Goal: Transaction & Acquisition: Purchase product/service

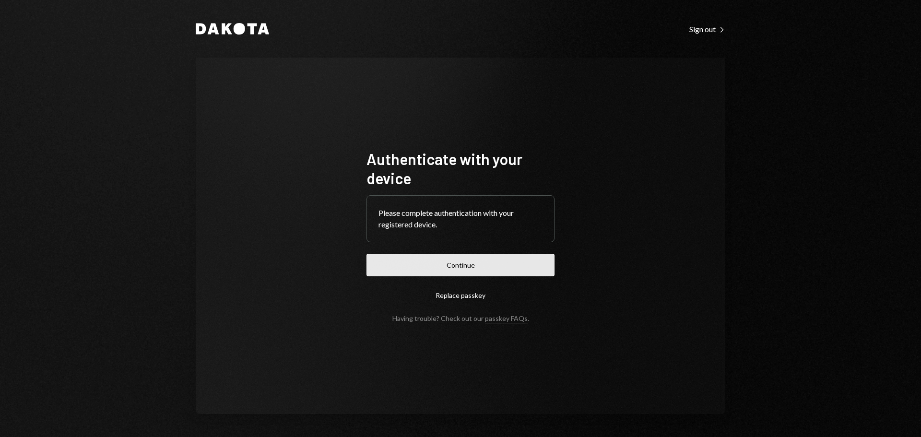
click at [515, 263] on button "Continue" at bounding box center [460, 265] width 188 height 23
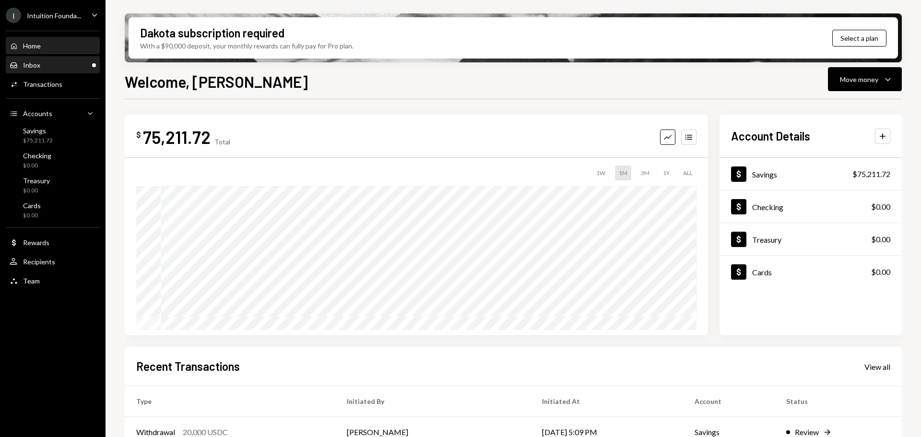
click at [48, 70] on div "Inbox Inbox" at bounding box center [53, 65] width 86 height 16
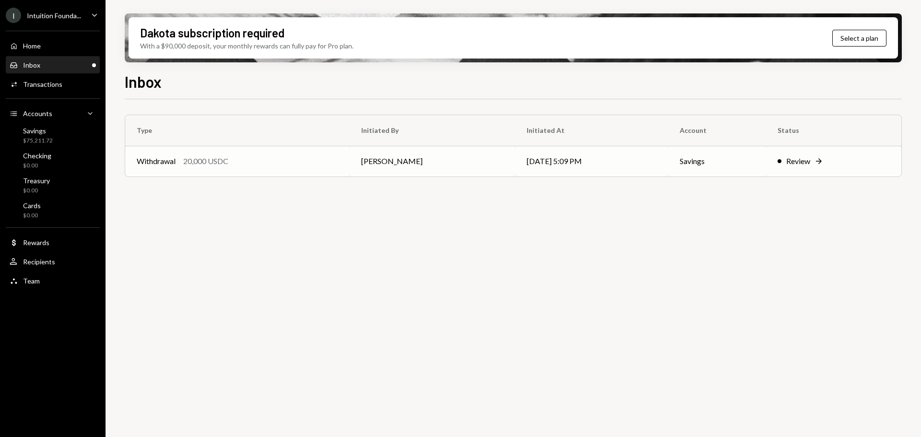
click at [244, 164] on div "Withdrawal 20,000 USDC" at bounding box center [237, 161] width 201 height 12
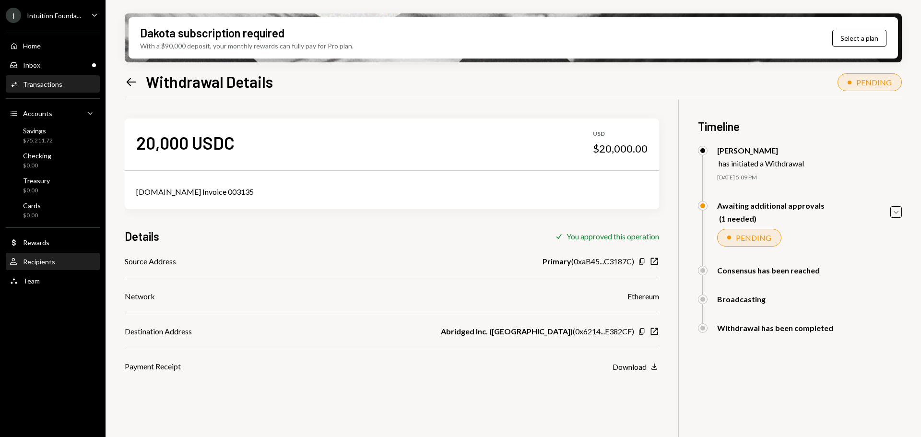
click at [73, 264] on div "User Recipients" at bounding box center [53, 261] width 86 height 9
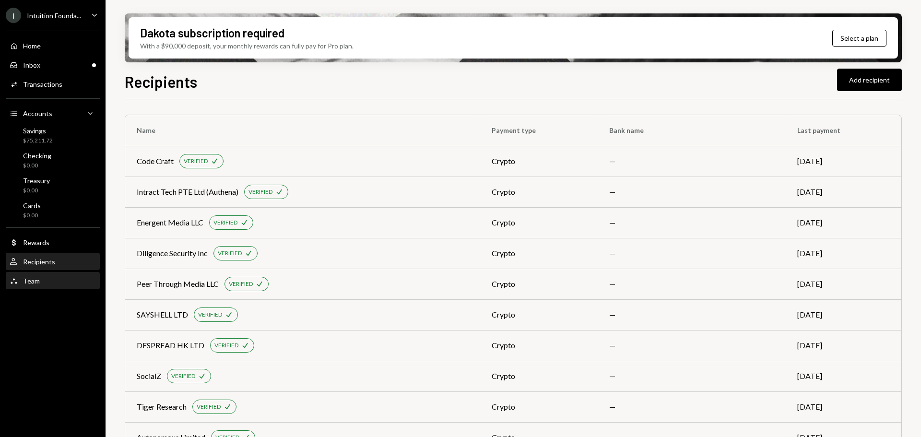
click at [64, 282] on div "Team Team" at bounding box center [53, 281] width 86 height 9
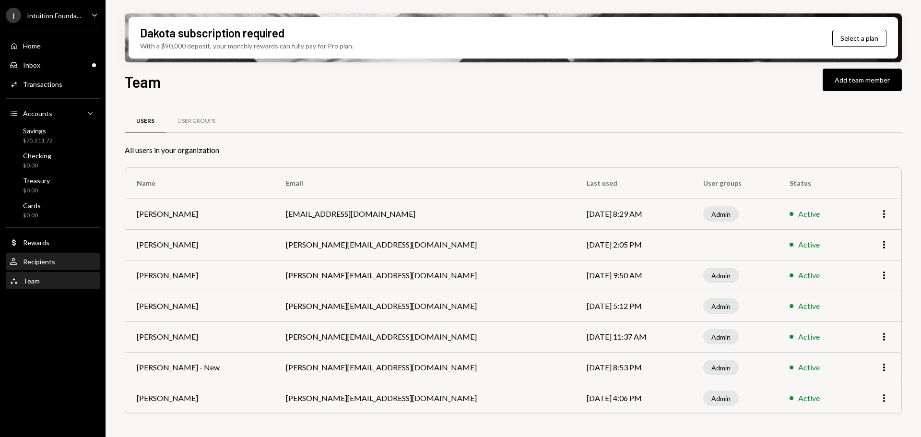
click at [60, 256] on div "User Recipients" at bounding box center [53, 262] width 86 height 16
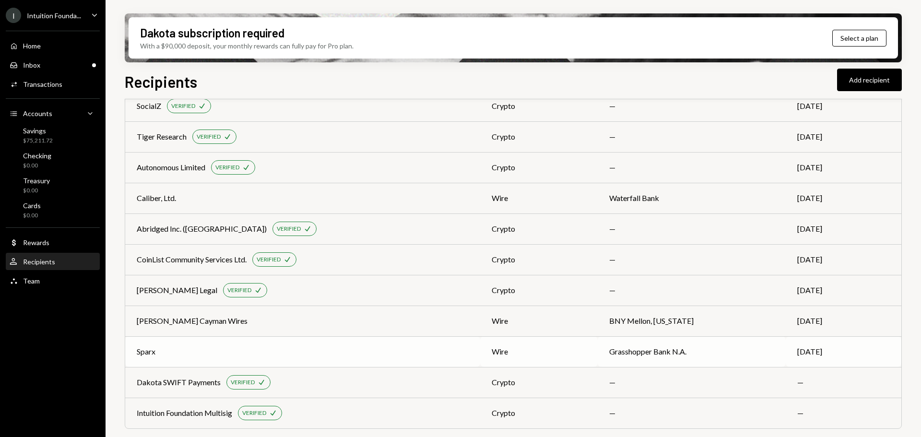
scroll to position [222, 0]
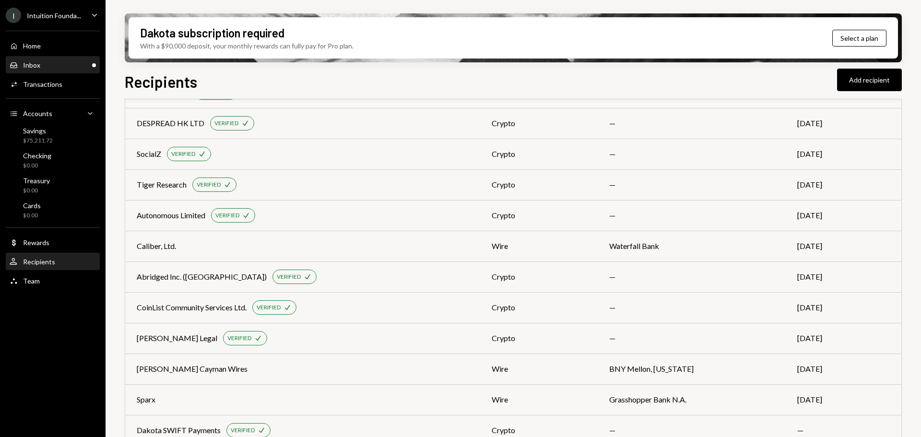
click at [58, 64] on div "Inbox Inbox" at bounding box center [53, 65] width 86 height 9
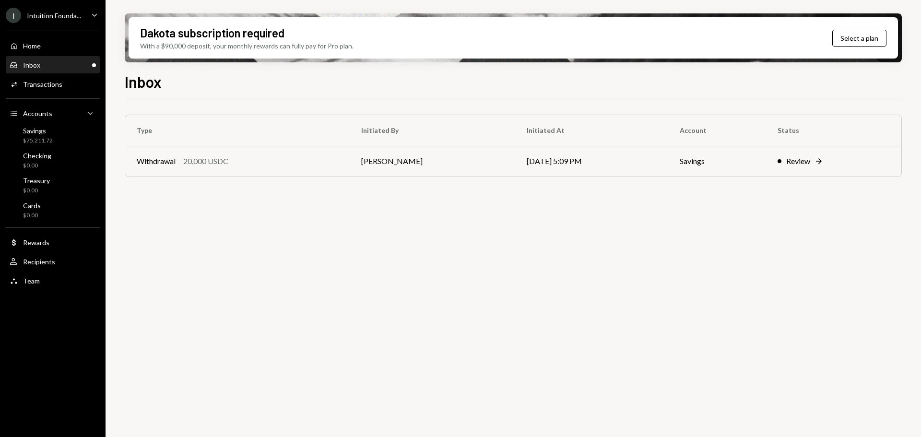
click at [58, 65] on div "Inbox Inbox" at bounding box center [53, 65] width 86 height 9
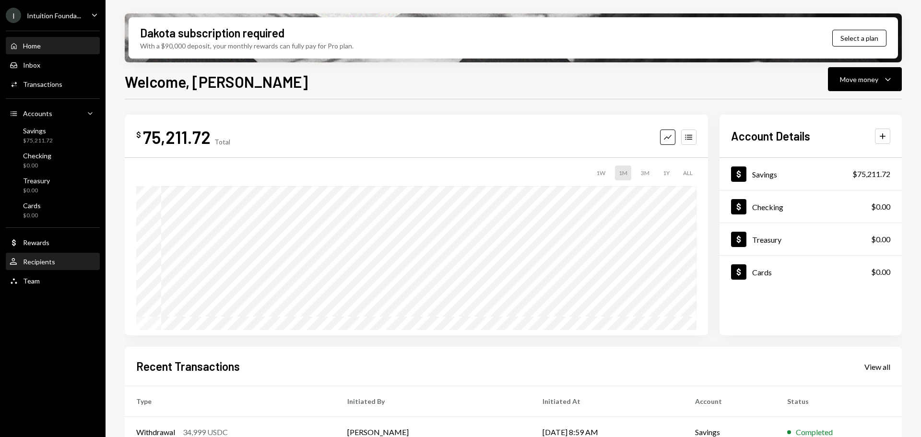
click at [41, 264] on div "Recipients" at bounding box center [39, 261] width 32 height 8
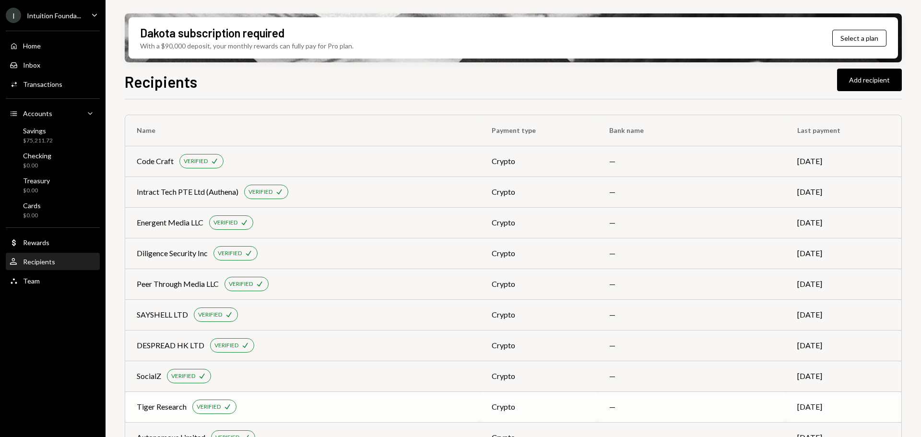
scroll to position [96, 0]
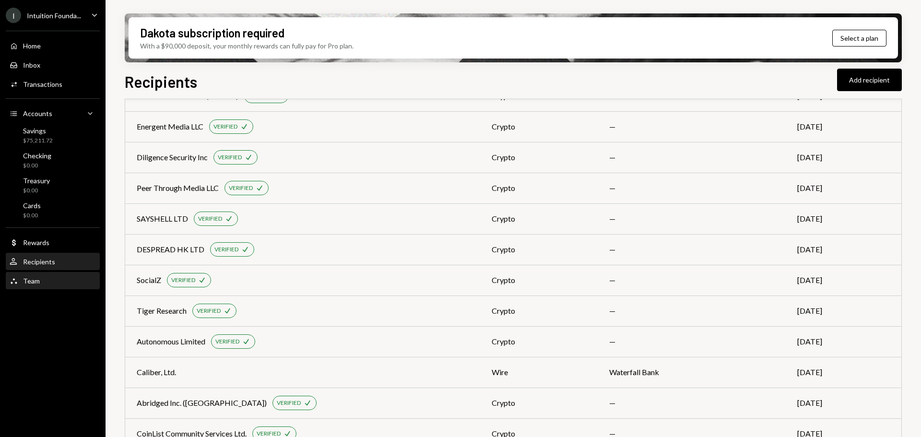
click at [53, 277] on div "Team Team" at bounding box center [53, 281] width 86 height 9
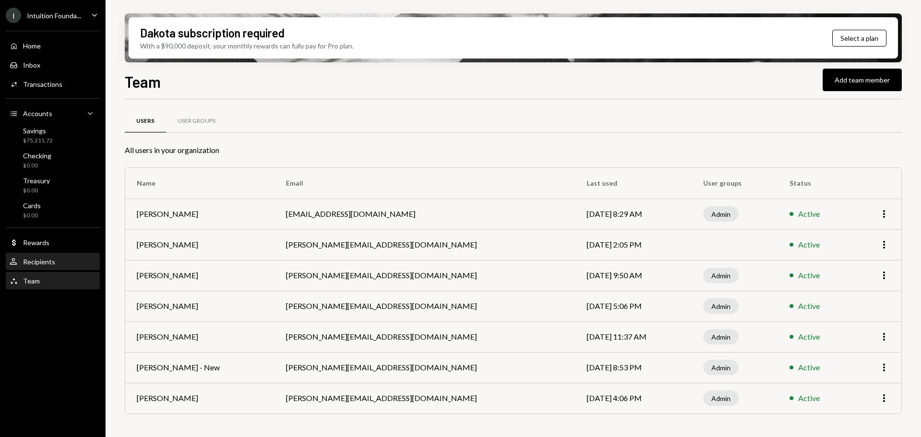
click at [45, 260] on div "Recipients" at bounding box center [39, 261] width 32 height 8
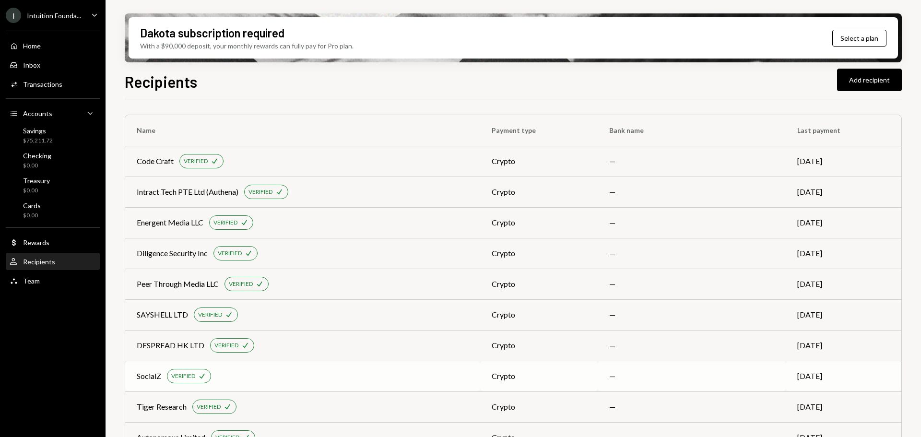
scroll to position [96, 0]
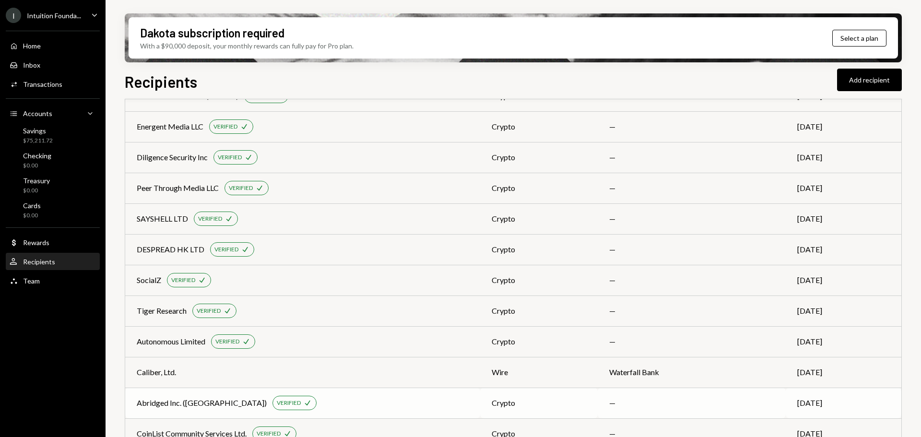
click at [340, 401] on div "Abridged Inc. (CollabLand) VERIFIED Check" at bounding box center [303, 403] width 332 height 14
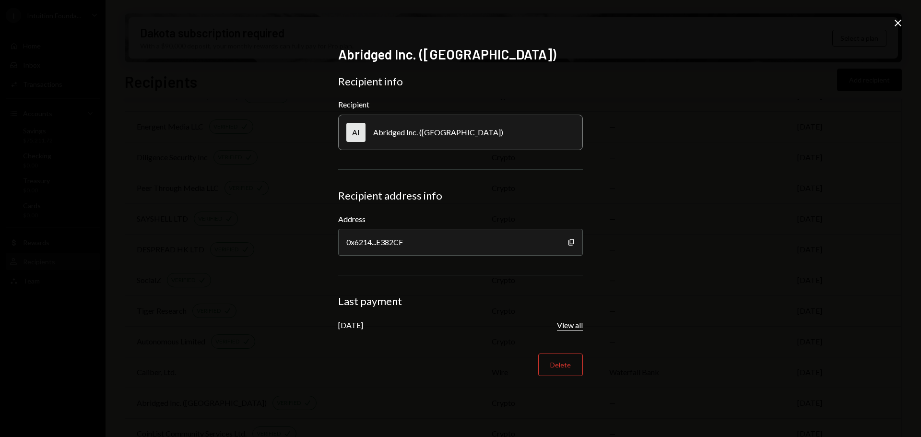
click at [569, 326] on button "View all" at bounding box center [570, 325] width 26 height 10
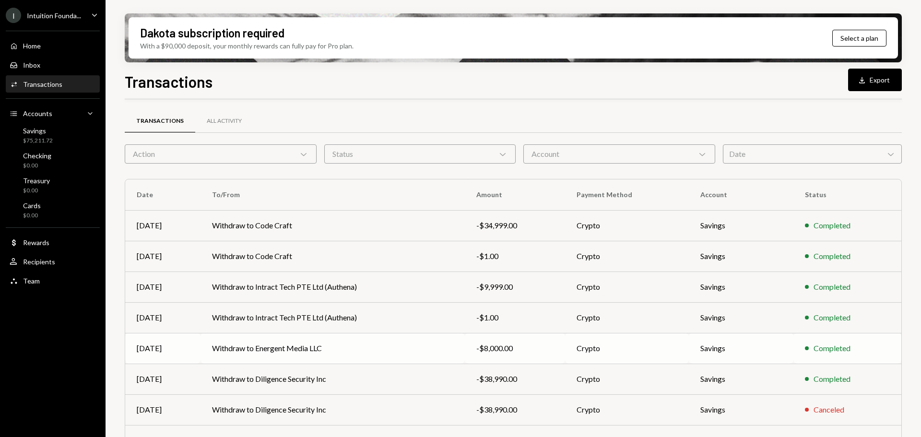
scroll to position [109, 0]
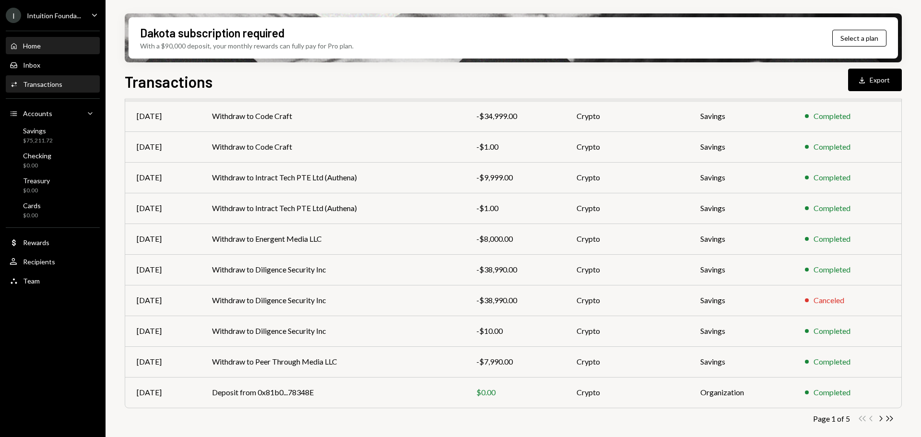
click at [39, 47] on div "Home" at bounding box center [32, 46] width 18 height 8
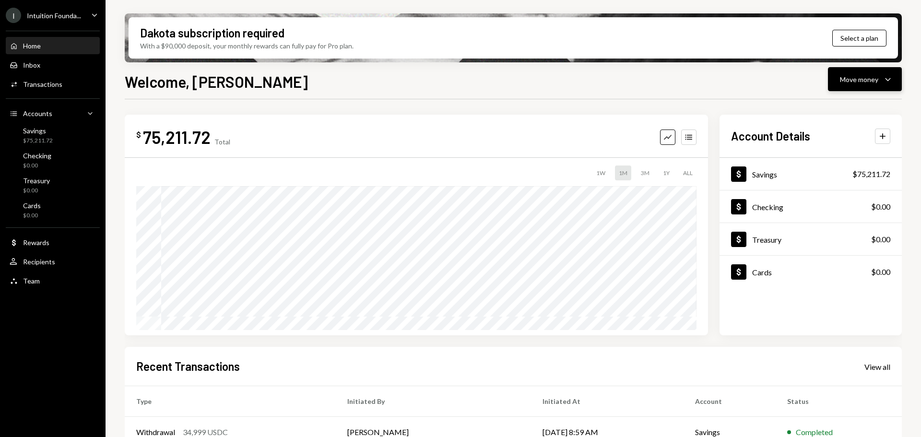
click at [854, 80] on div "Move money" at bounding box center [859, 79] width 38 height 10
click at [840, 99] on div "Withdraw Send" at bounding box center [850, 108] width 96 height 22
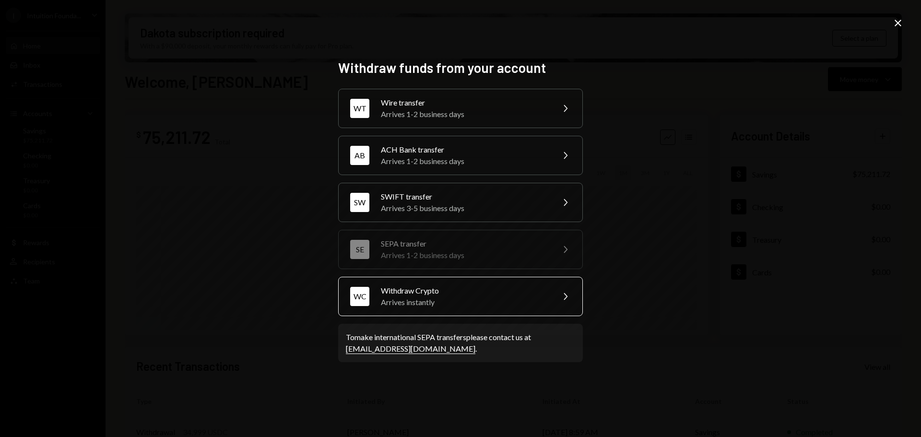
click at [452, 296] on div "Arrives instantly" at bounding box center [464, 302] width 167 height 12
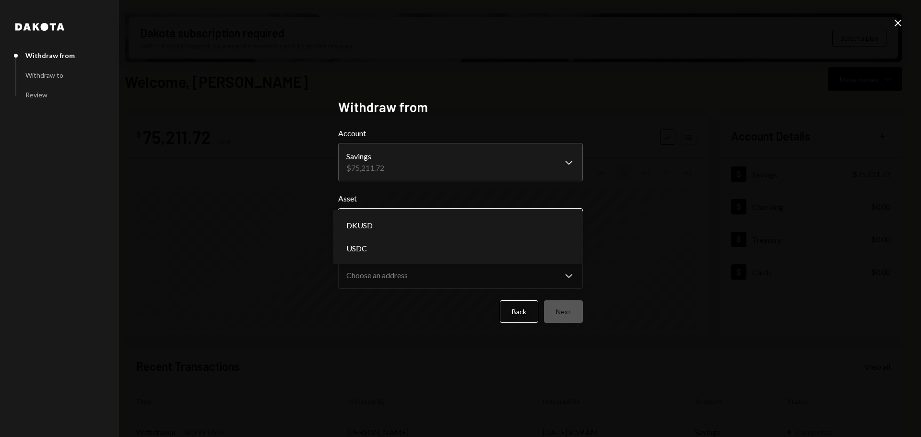
click at [403, 222] on body "I Intuition Founda... Caret Down Home Home Inbox Inbox Activities Transactions …" at bounding box center [460, 218] width 921 height 437
select select "****"
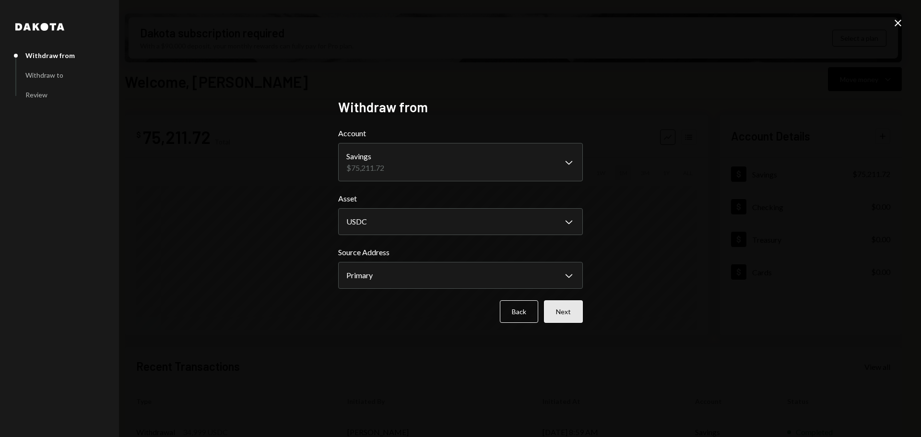
click at [567, 316] on button "Next" at bounding box center [563, 311] width 39 height 23
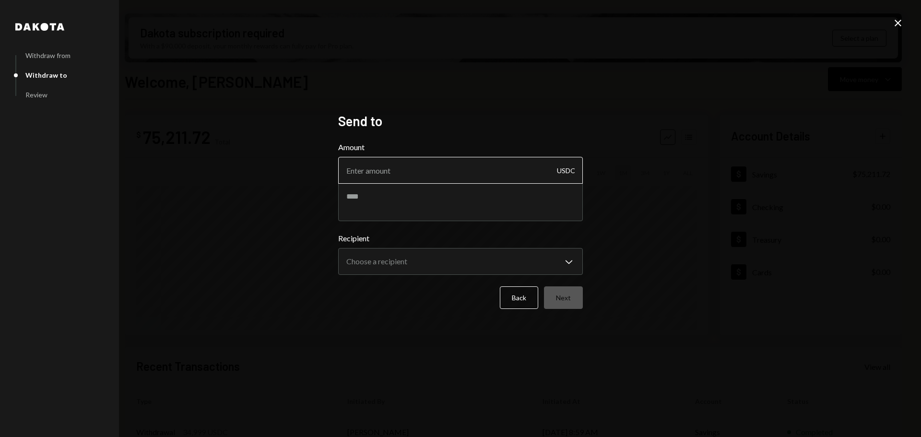
click at [496, 177] on input "Amount" at bounding box center [460, 170] width 245 height 27
type input "20000"
click at [493, 207] on textarea at bounding box center [460, 202] width 245 height 38
click at [424, 265] on body "I Intuition Founda... Caret Down Home Home Inbox Inbox Activities Transactions …" at bounding box center [460, 218] width 921 height 437
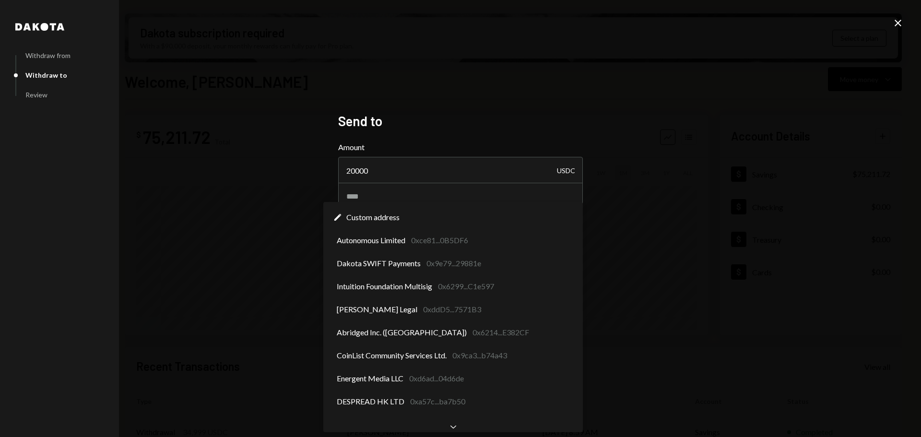
select select "**********"
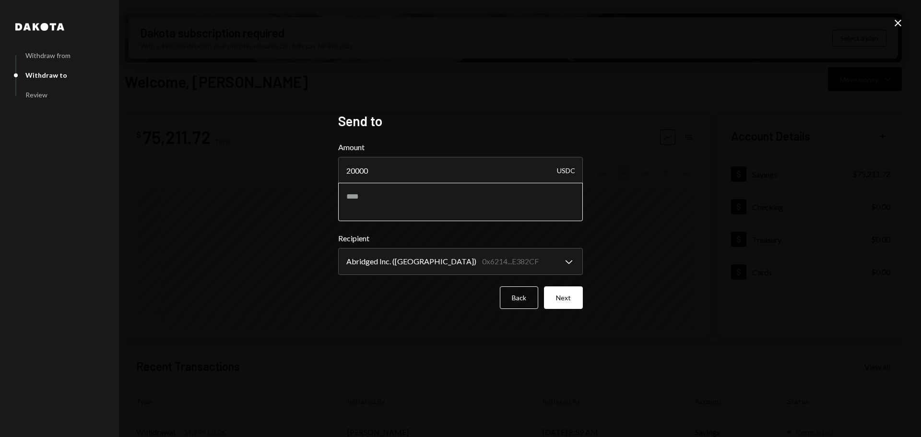
click at [365, 205] on textarea at bounding box center [460, 202] width 245 height 38
type textarea "*"
type textarea "**********"
click at [560, 302] on button "Next" at bounding box center [563, 297] width 39 height 23
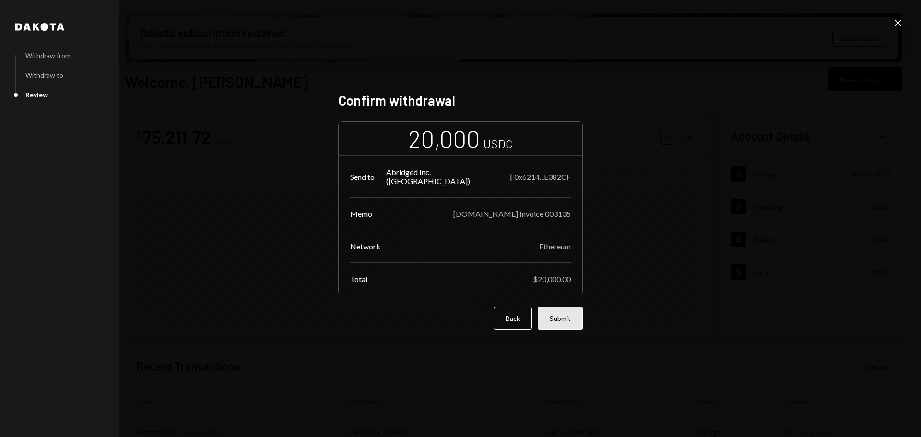
click at [566, 309] on button "Submit" at bounding box center [560, 318] width 45 height 23
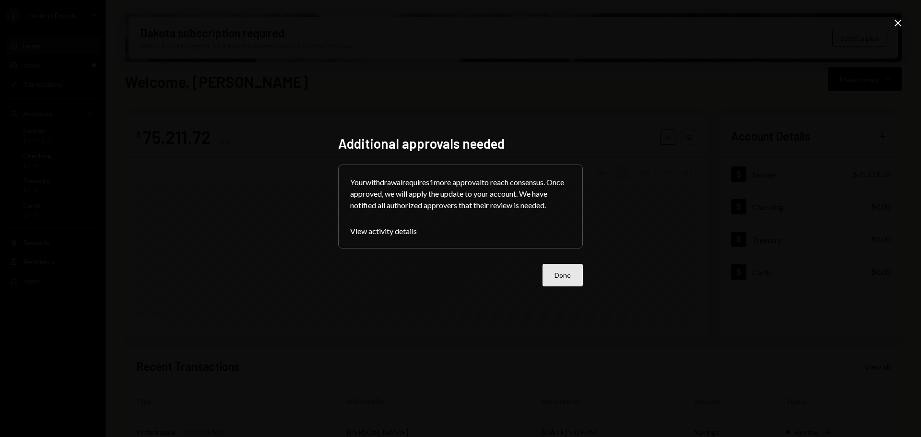
click at [566, 283] on button "Done" at bounding box center [562, 275] width 40 height 23
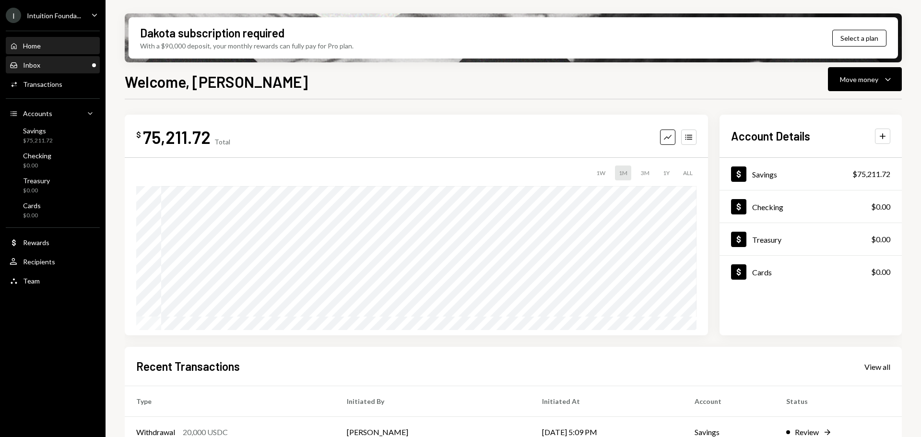
click at [70, 64] on div "Inbox Inbox" at bounding box center [53, 65] width 86 height 9
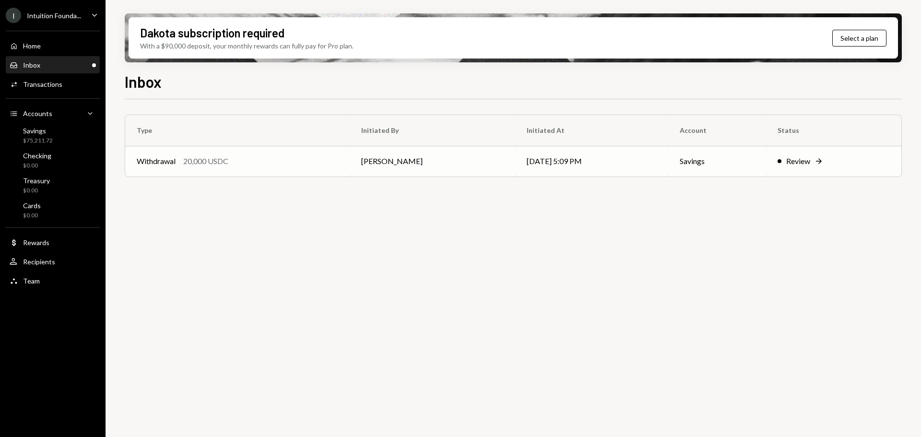
click at [279, 162] on div "Withdrawal 20,000 USDC" at bounding box center [237, 161] width 201 height 12
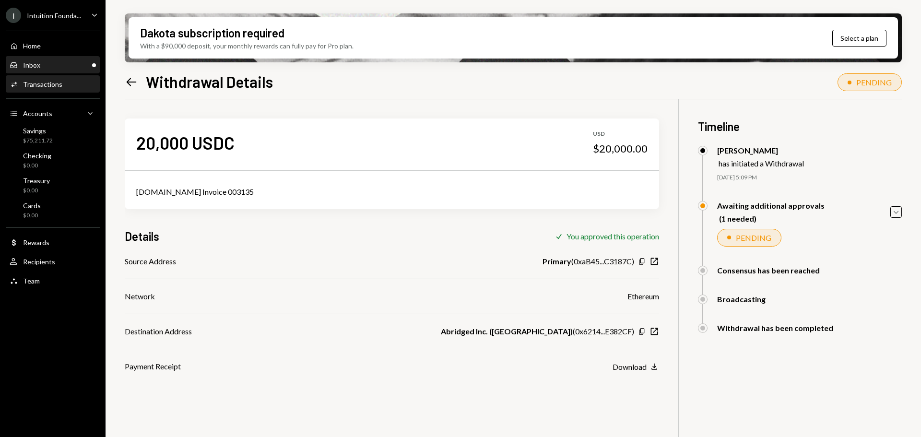
click at [51, 70] on div "Inbox Inbox" at bounding box center [53, 65] width 86 height 16
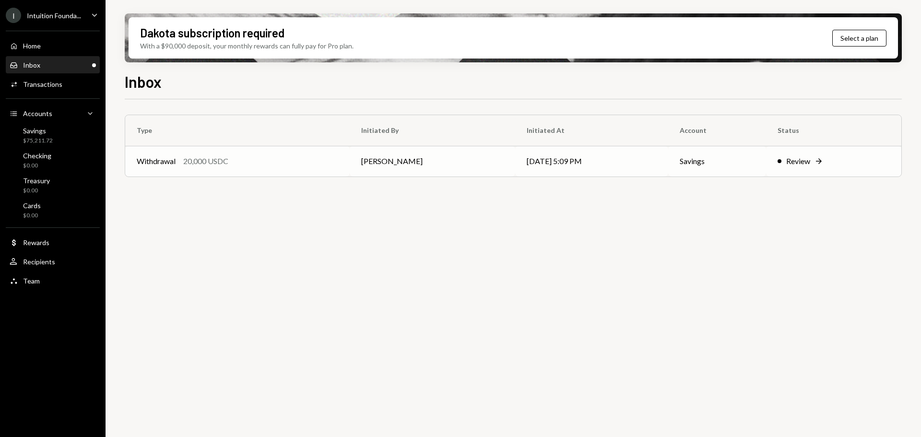
click at [292, 172] on td "Withdrawal 20,000 USDC" at bounding box center [237, 161] width 224 height 31
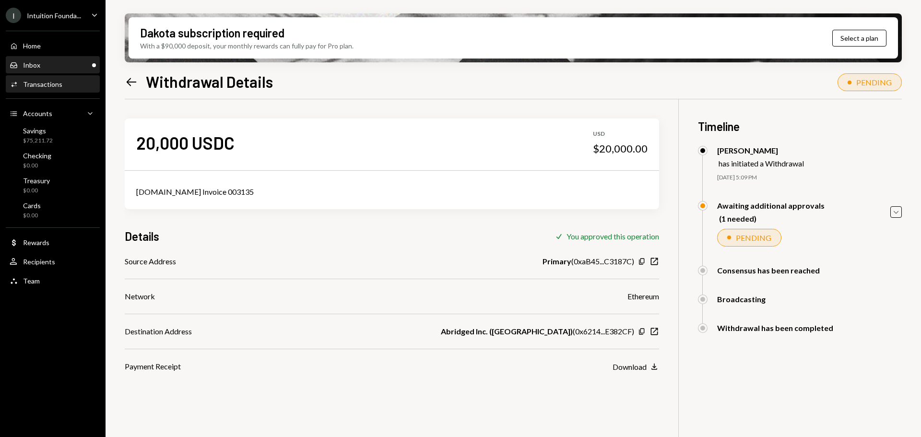
click at [70, 63] on div "Inbox Inbox" at bounding box center [53, 65] width 86 height 9
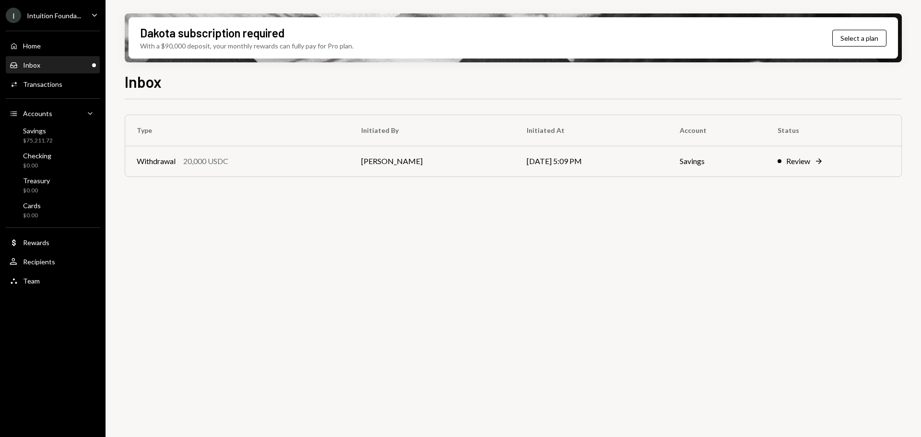
click at [56, 67] on div "Inbox Inbox" at bounding box center [53, 65] width 86 height 9
click at [43, 43] on div "Home Home" at bounding box center [53, 46] width 86 height 9
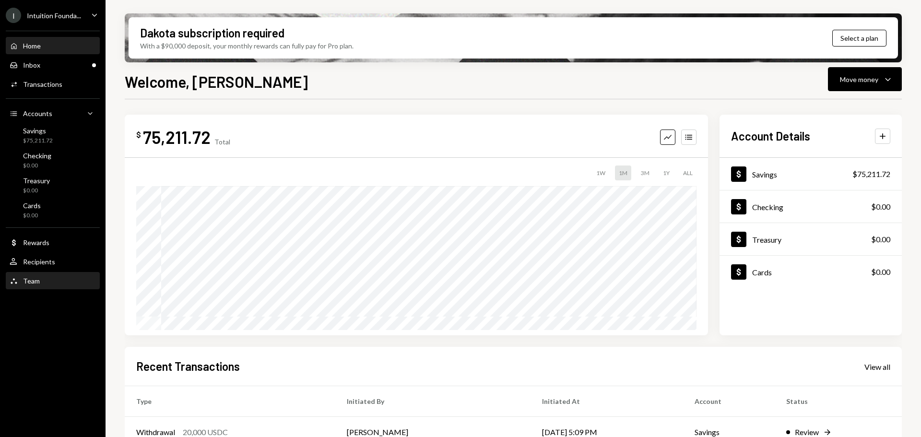
click at [37, 282] on div "Team" at bounding box center [31, 281] width 17 height 8
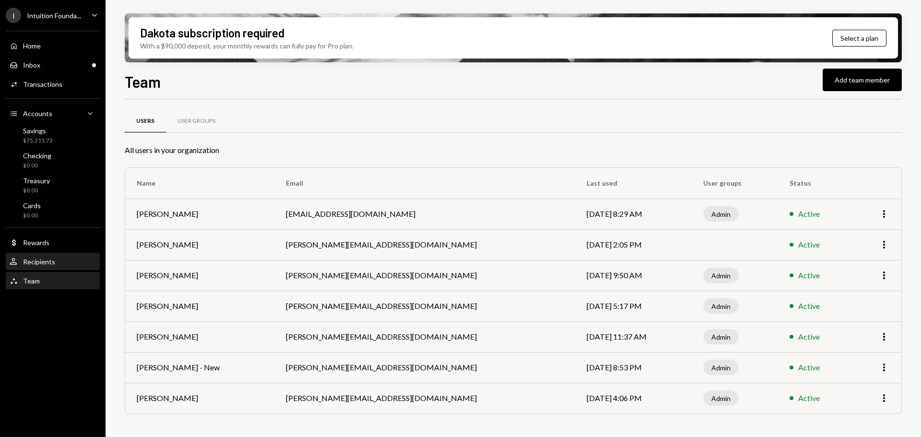
click at [78, 257] on div "User Recipients" at bounding box center [53, 261] width 86 height 9
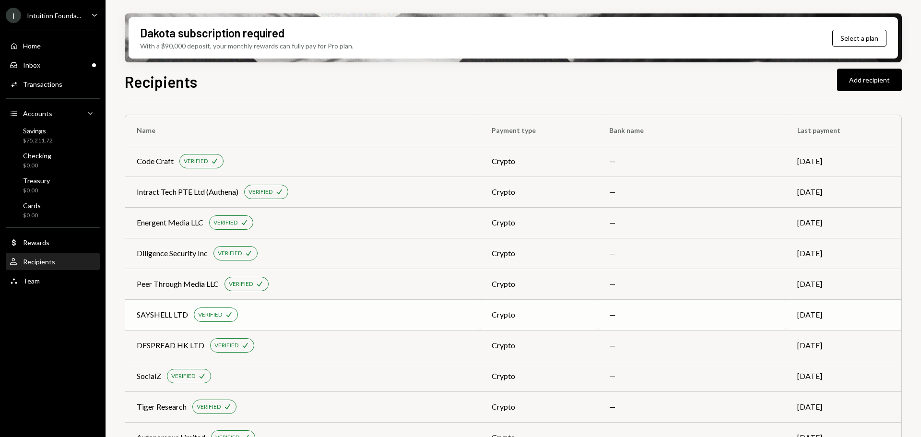
scroll to position [48, 0]
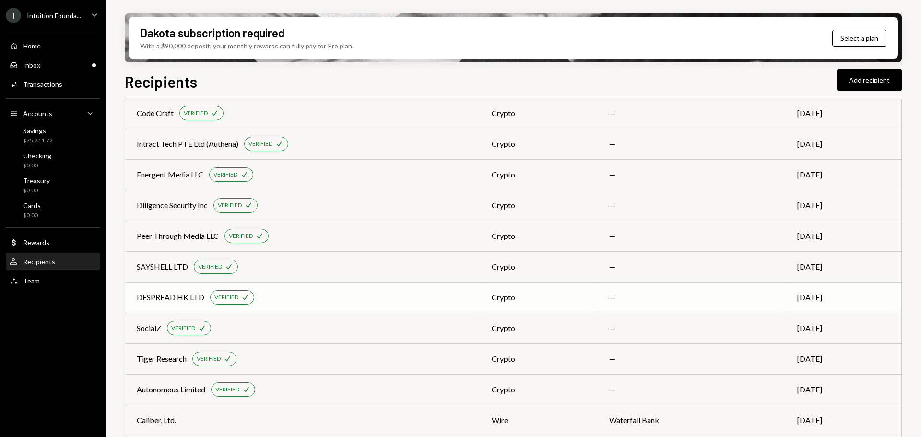
click at [174, 299] on div "DESPREAD HK LTD" at bounding box center [171, 298] width 68 height 12
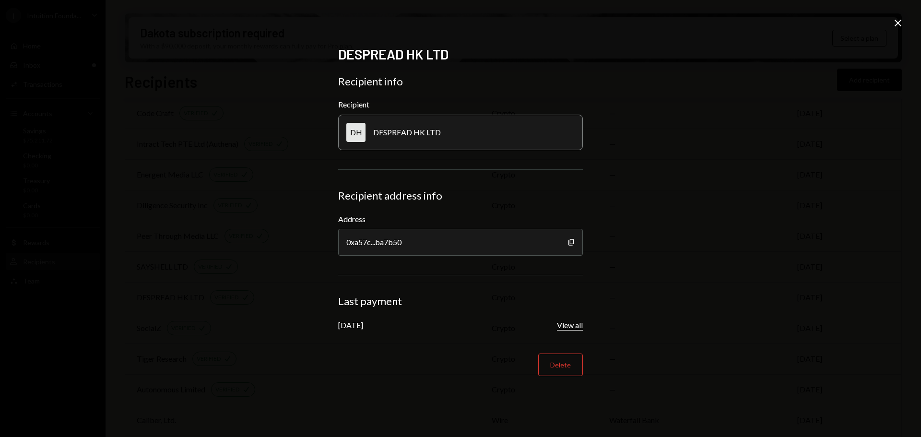
click at [562, 328] on button "View all" at bounding box center [570, 325] width 26 height 10
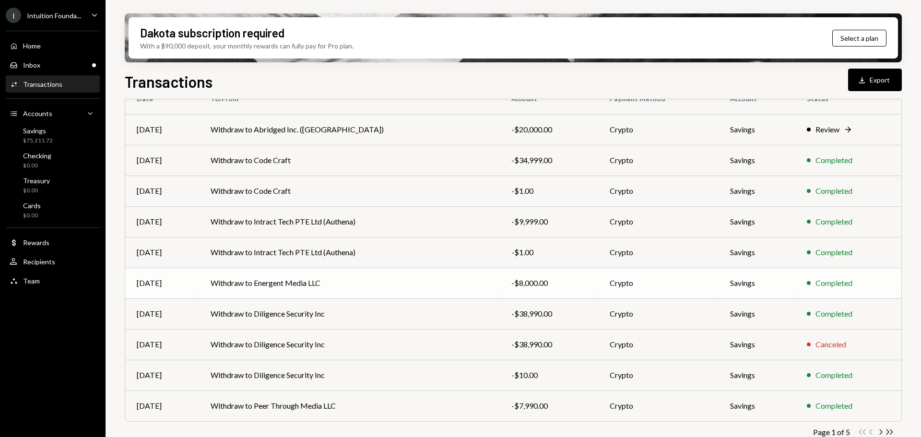
scroll to position [109, 0]
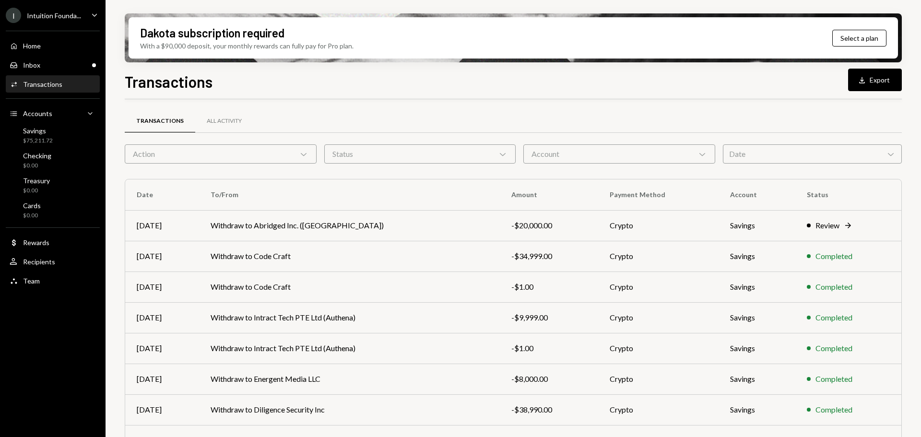
scroll to position [109, 0]
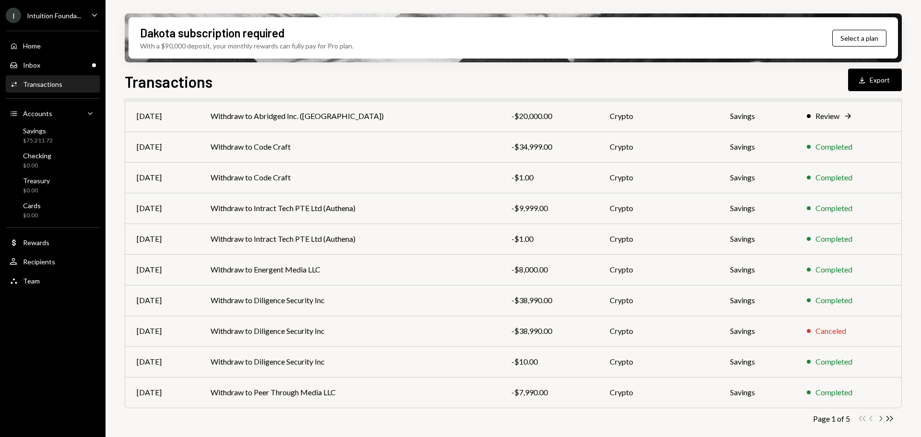
click at [883, 422] on icon "Chevron Right" at bounding box center [880, 418] width 9 height 9
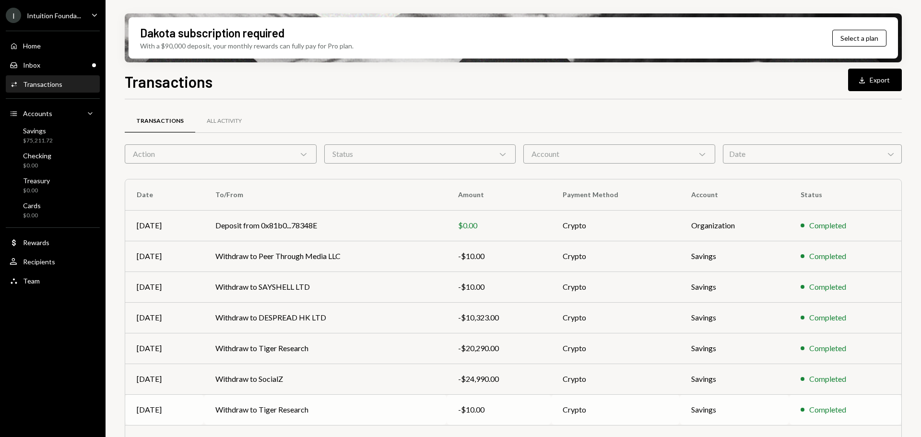
scroll to position [48, 0]
